Goal: Transaction & Acquisition: Obtain resource

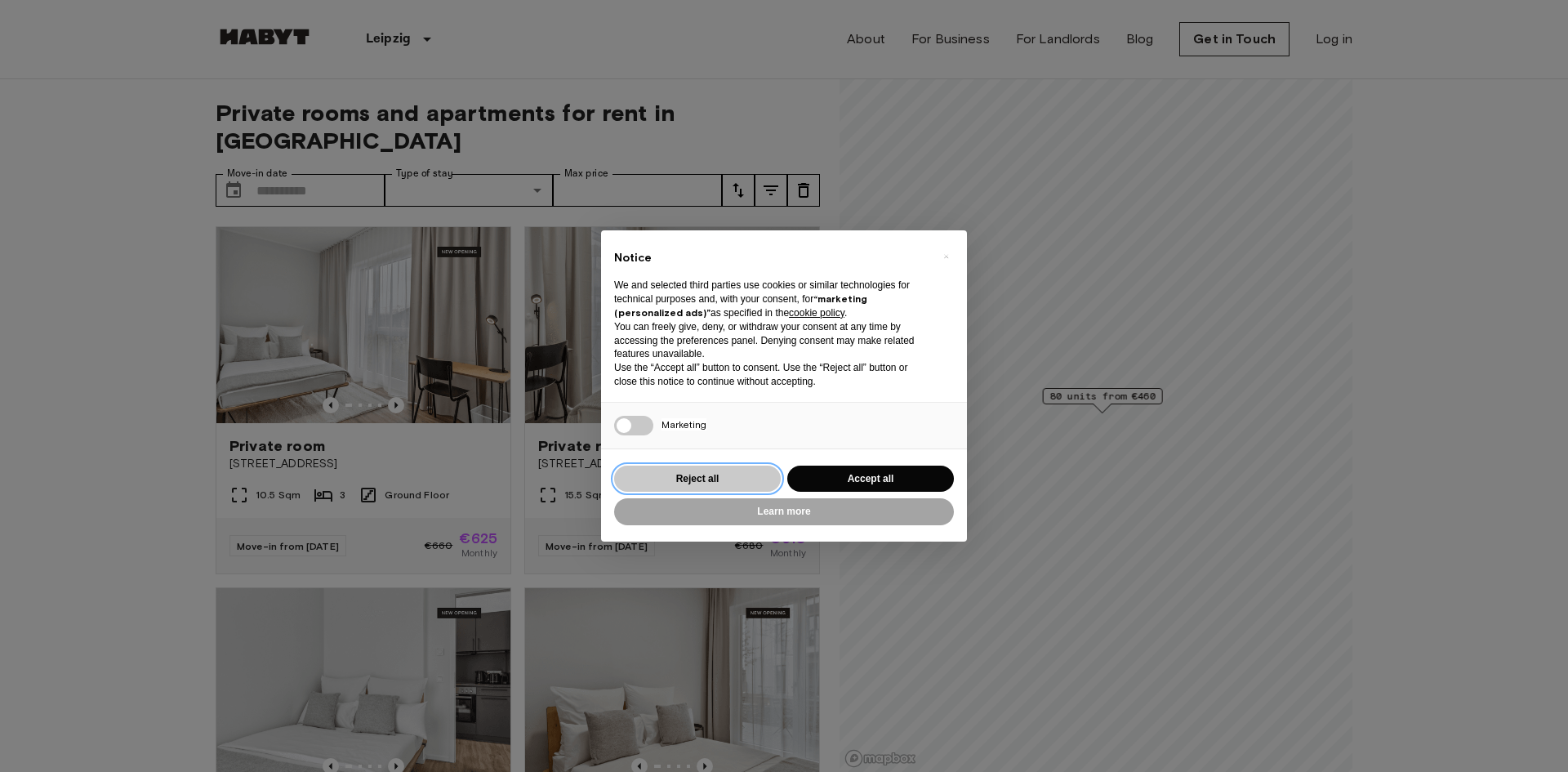
click at [723, 482] on button "Reject all" at bounding box center [697, 480] width 167 height 27
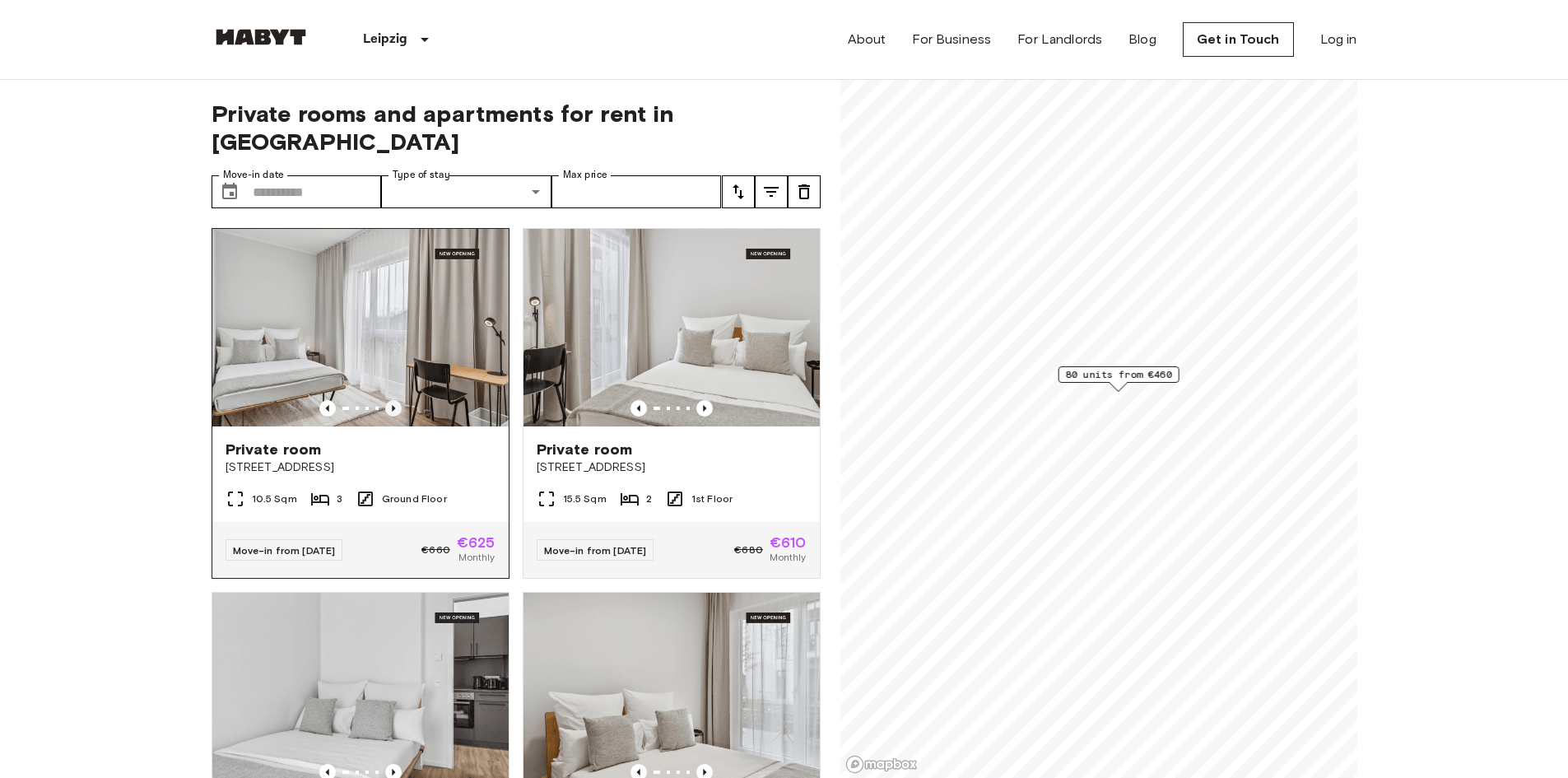
click at [387, 400] on icon "Previous image" at bounding box center [393, 408] width 17 height 17
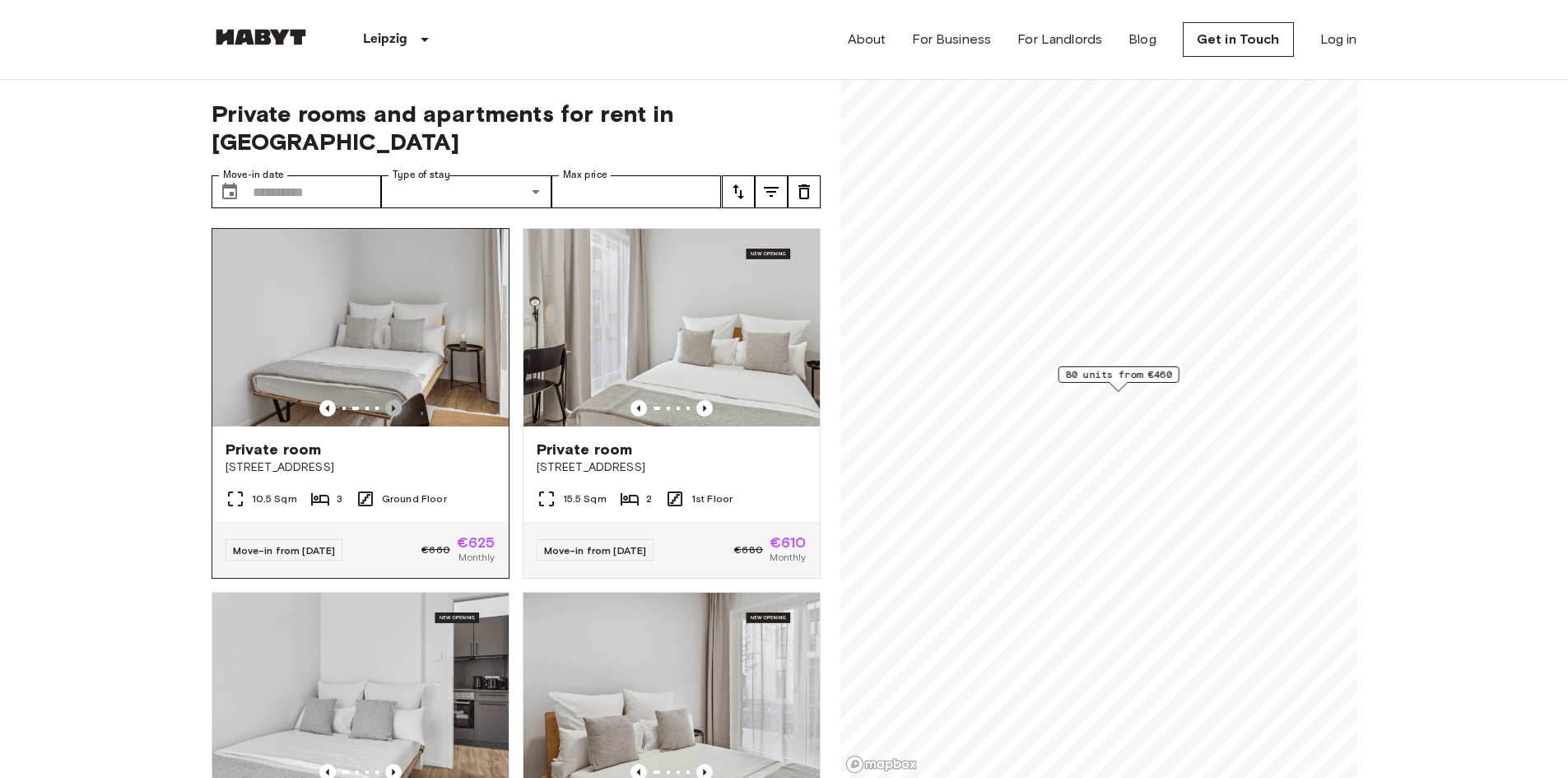
click at [387, 400] on icon "Previous image" at bounding box center [393, 408] width 17 height 17
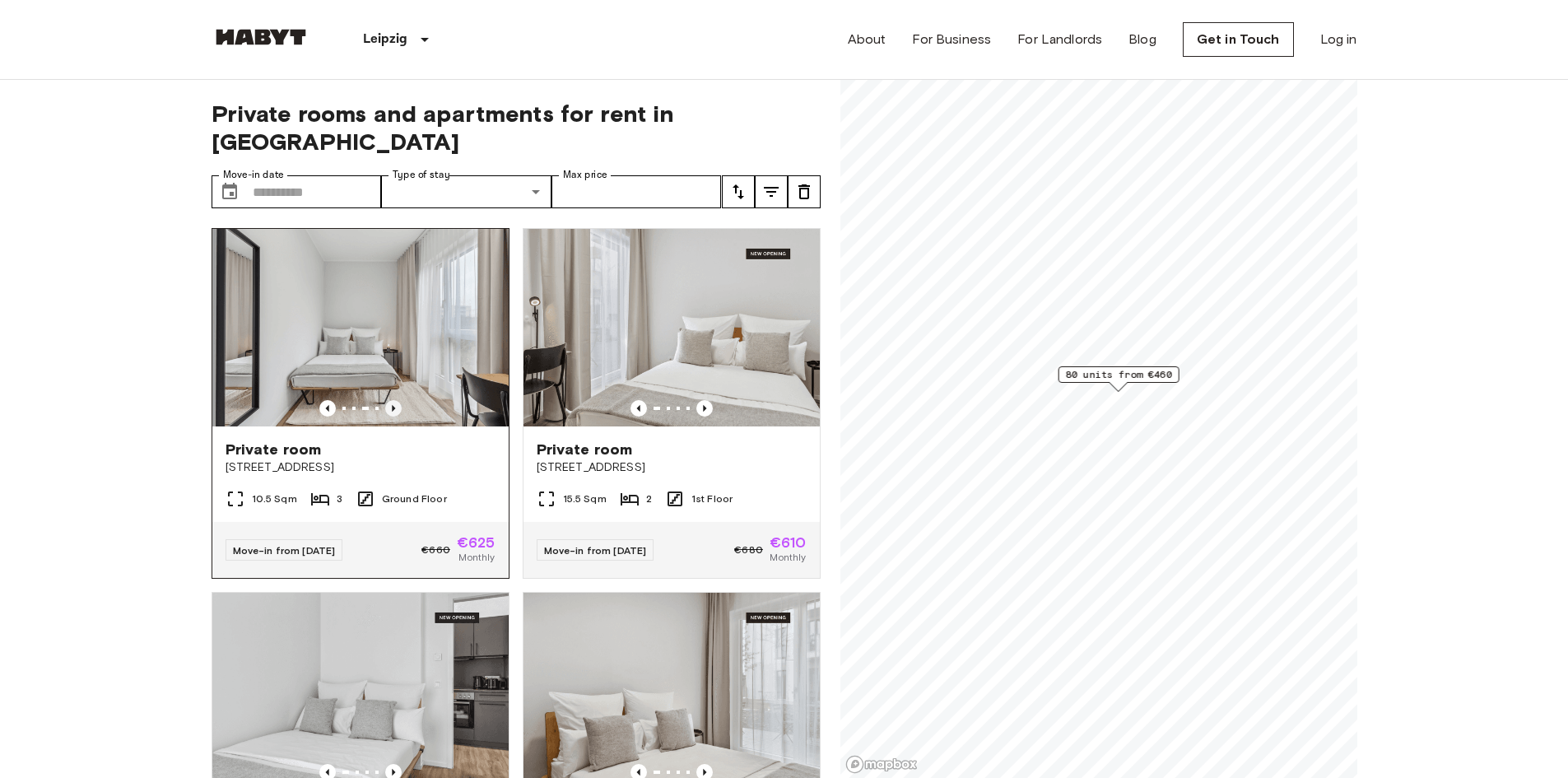
click at [387, 400] on icon "Previous image" at bounding box center [393, 408] width 17 height 17
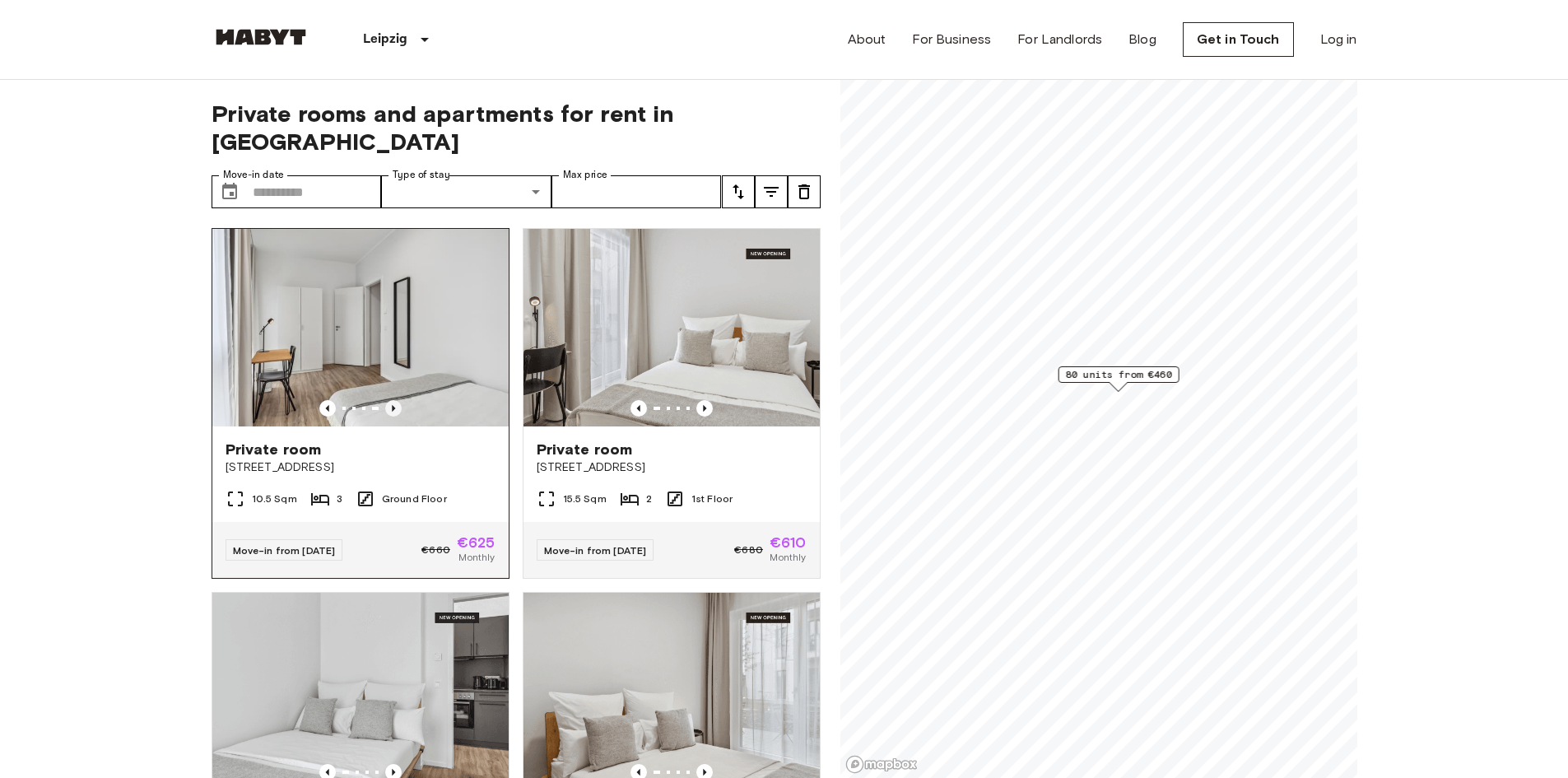
click at [387, 400] on icon "Previous image" at bounding box center [393, 408] width 17 height 17
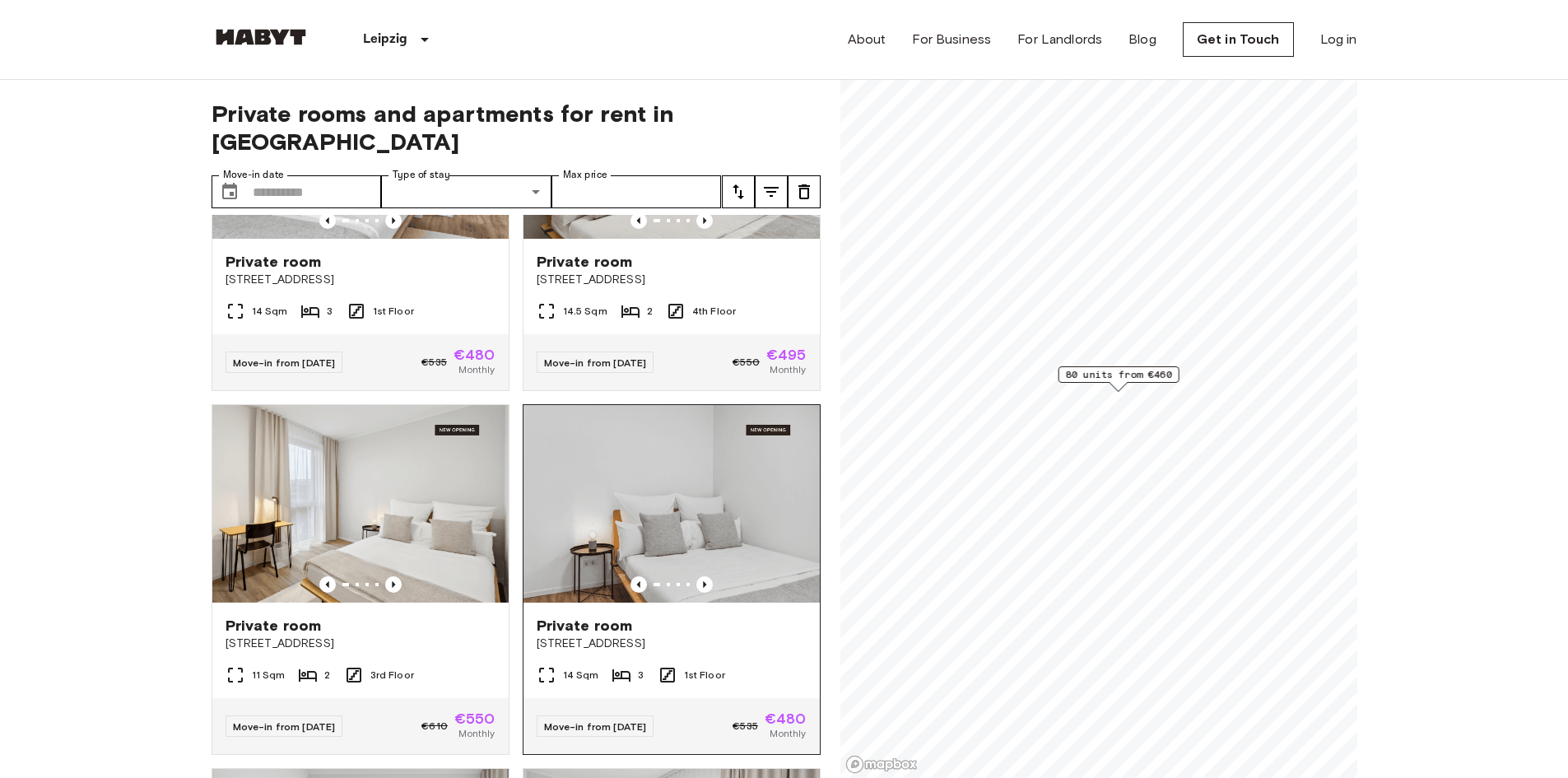
scroll to position [576, 0]
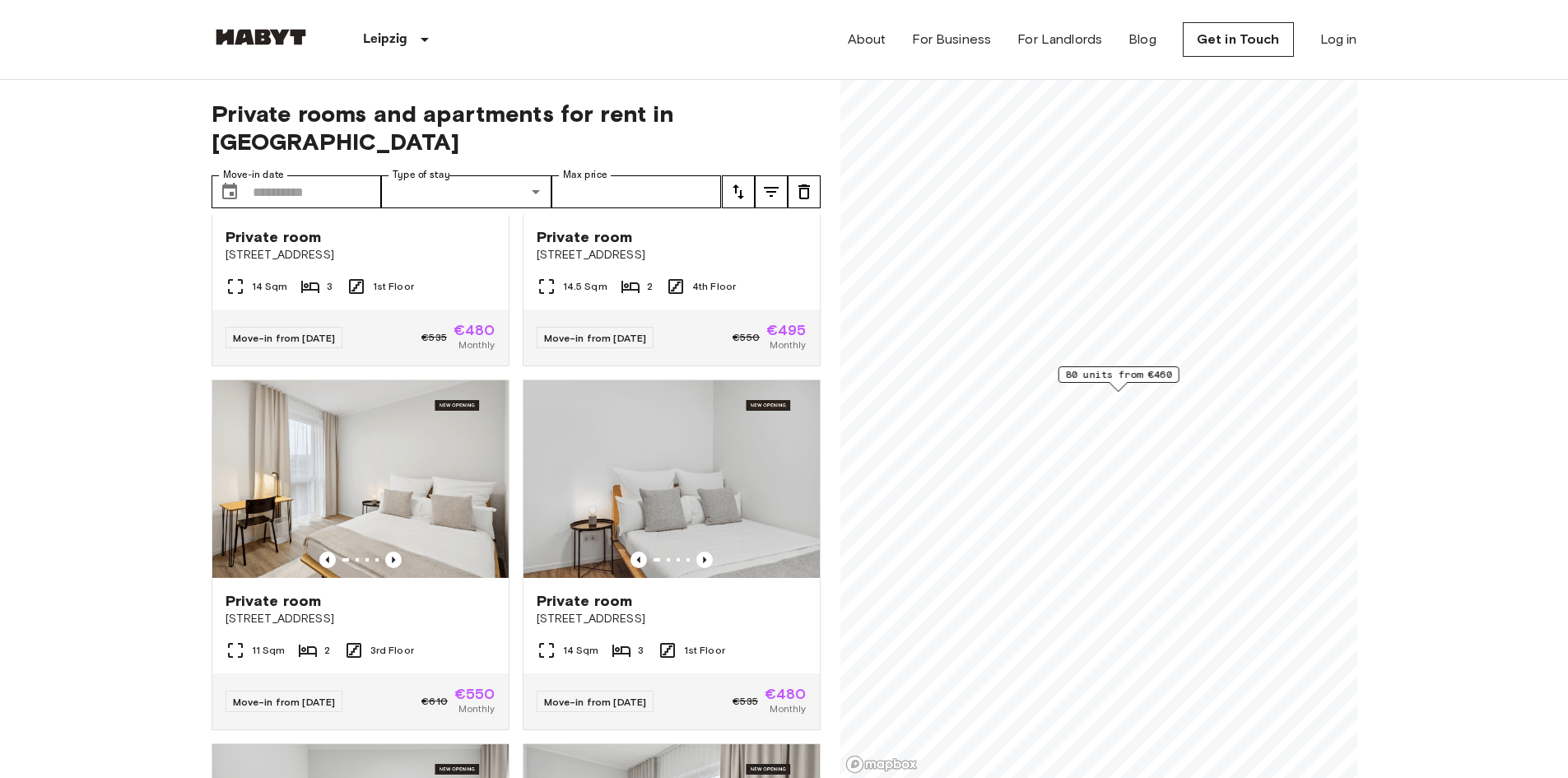
drag, startPoint x: 583, startPoint y: 571, endPoint x: 45, endPoint y: 527, distance: 539.8
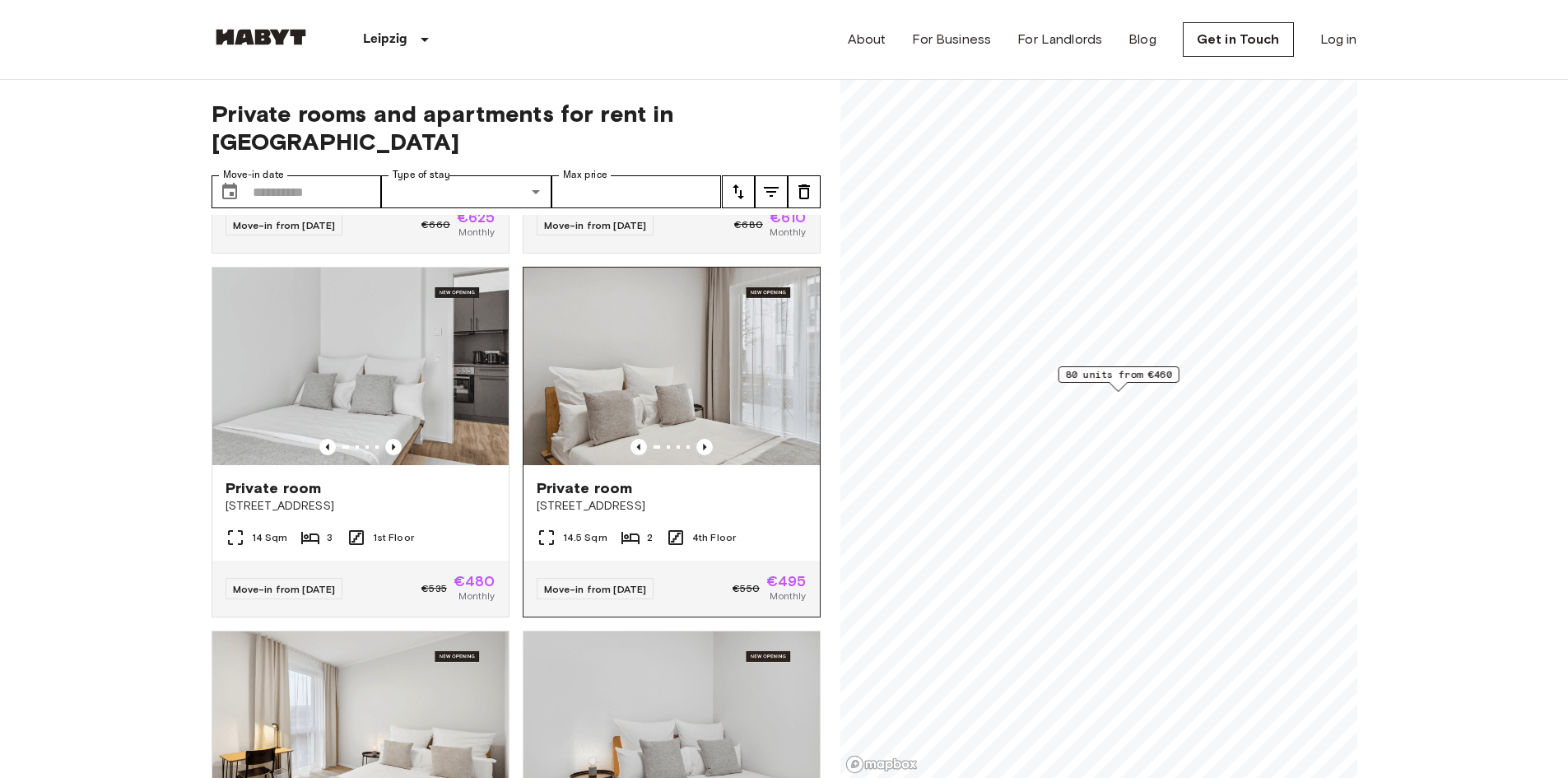
scroll to position [329, 0]
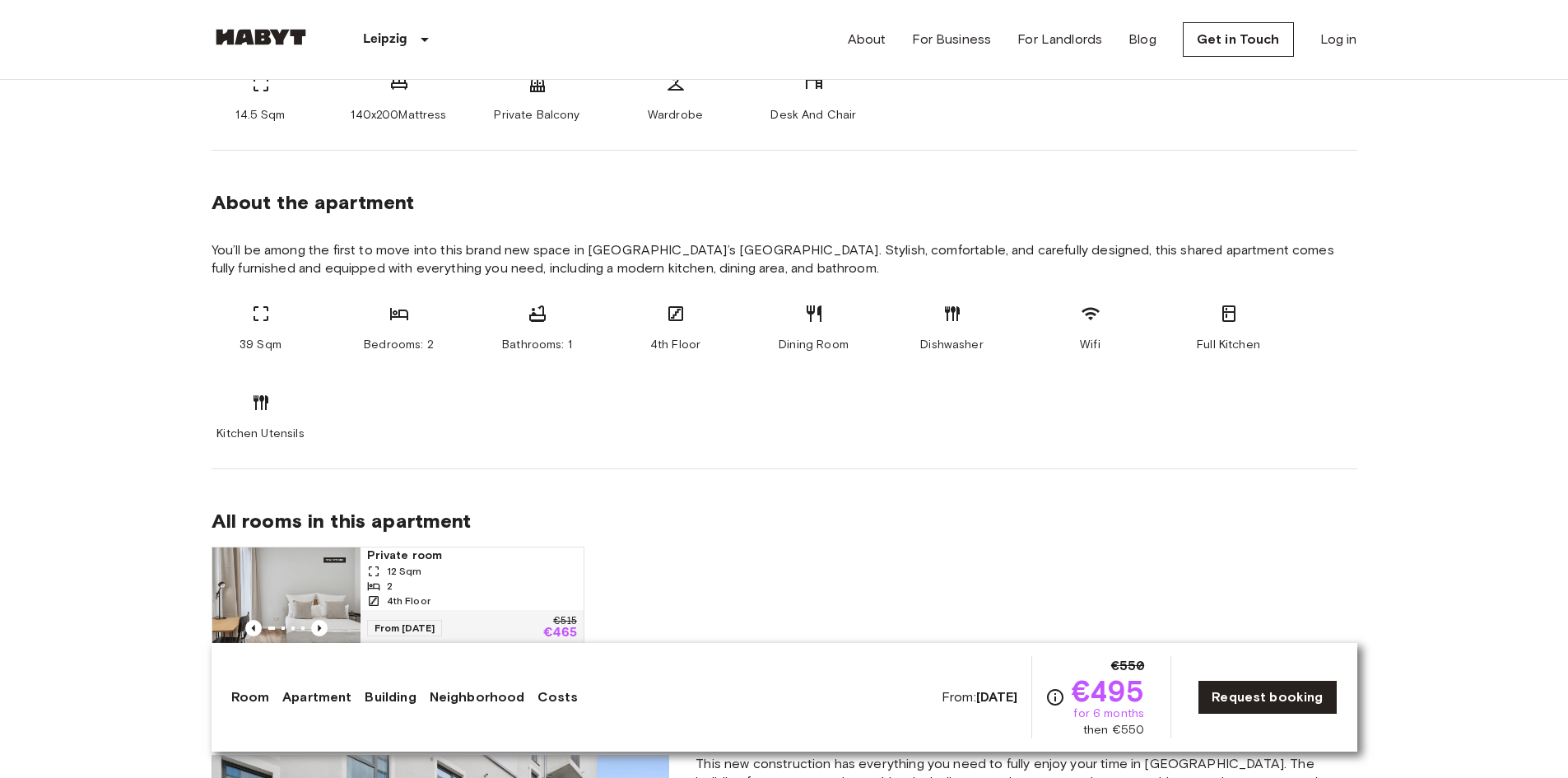
scroll to position [659, 0]
